Goal: Task Accomplishment & Management: Manage account settings

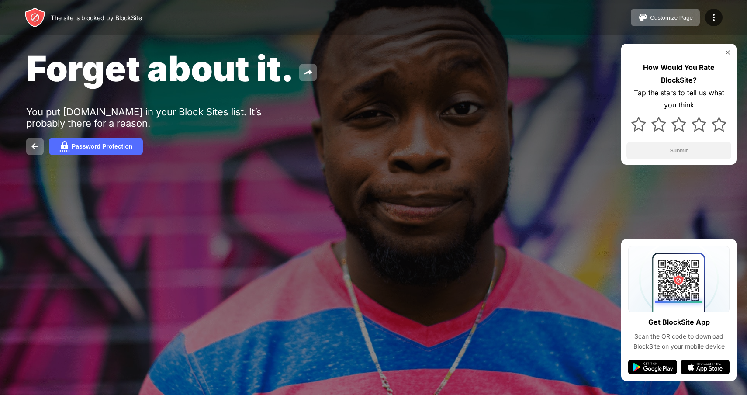
click at [730, 51] on img at bounding box center [727, 52] width 7 height 7
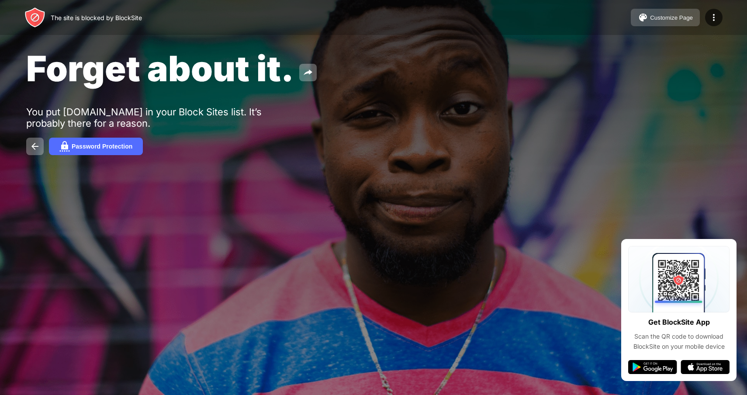
click at [646, 14] on img at bounding box center [642, 17] width 10 height 10
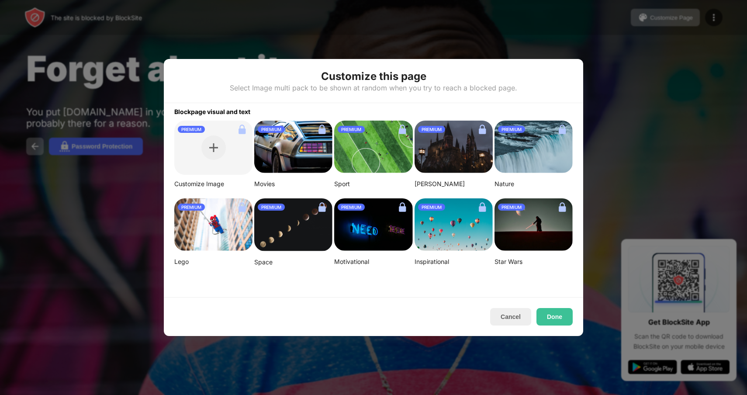
click at [305, 240] on img at bounding box center [293, 224] width 78 height 53
click at [504, 316] on button "Cancel" at bounding box center [510, 316] width 41 height 17
